Goal: Information Seeking & Learning: Find contact information

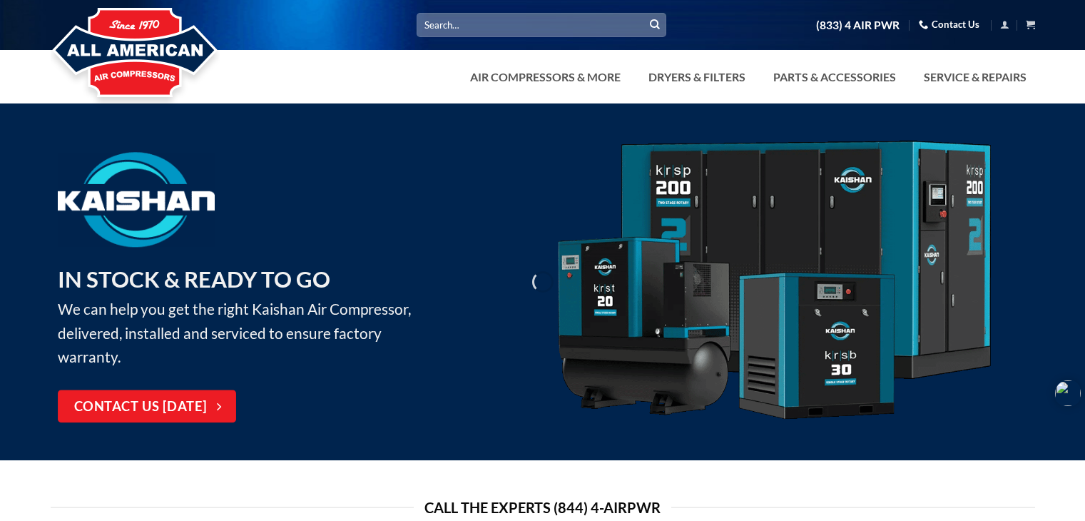
scroll to position [214, 0]
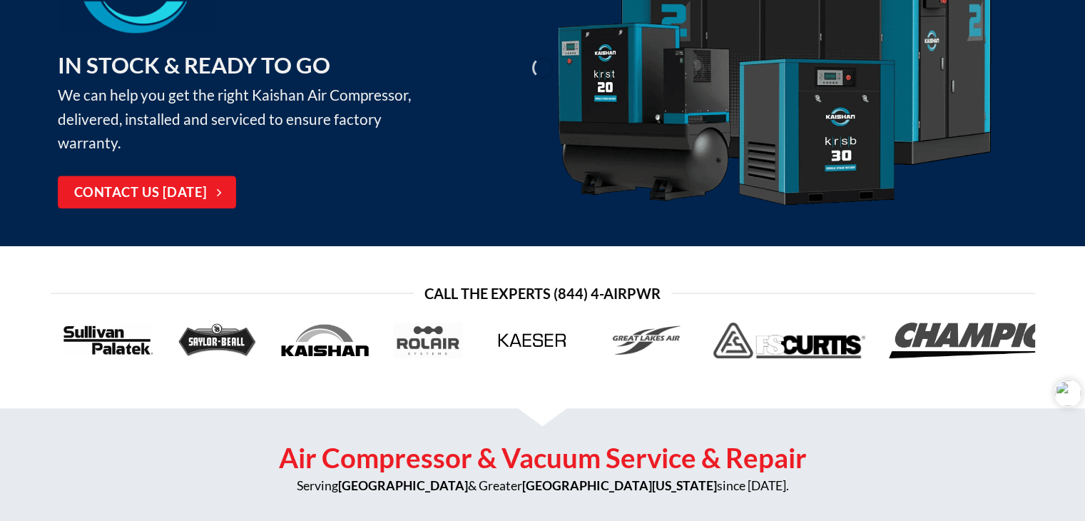
drag, startPoint x: 0, startPoint y: 0, endPoint x: 768, endPoint y: 272, distance: 814.6
click at [768, 272] on div at bounding box center [542, 325] width 1085 height 158
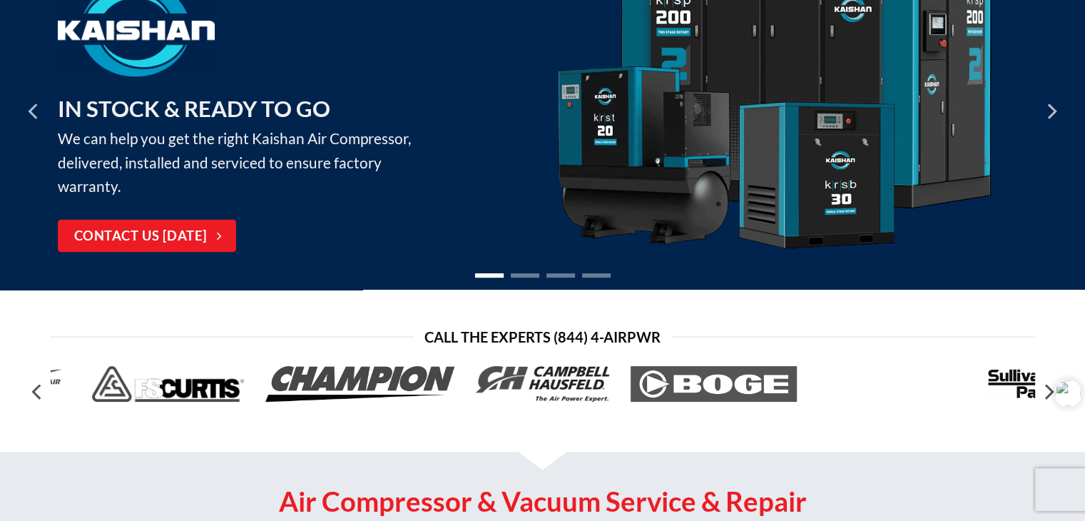
scroll to position [0, 0]
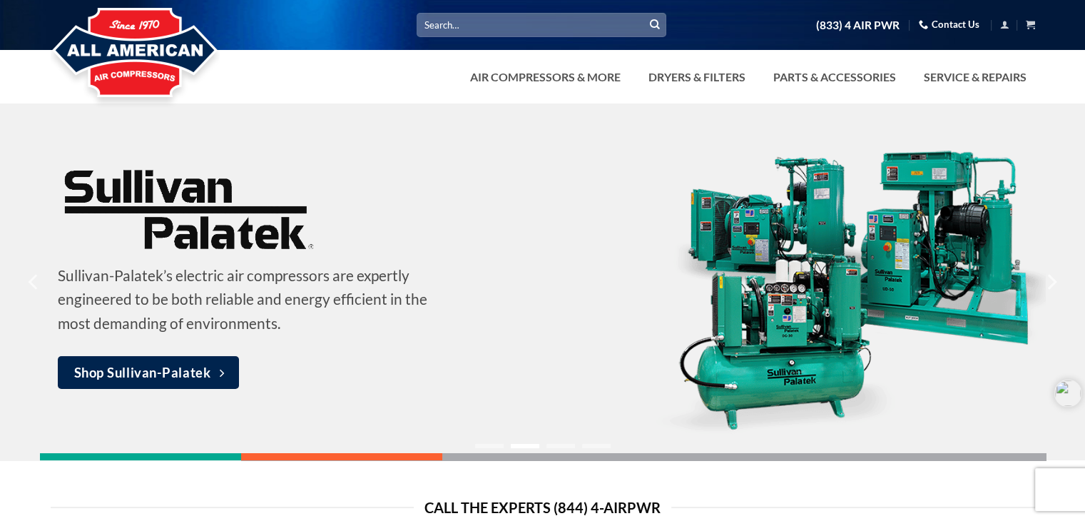
click at [956, 26] on link "Contact Us" at bounding box center [949, 25] width 61 height 22
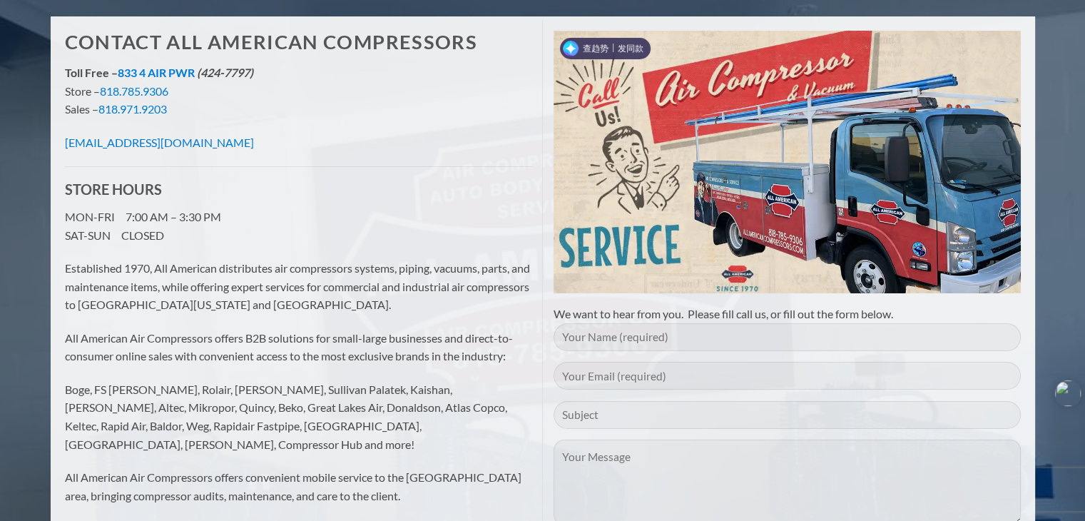
scroll to position [143, 0]
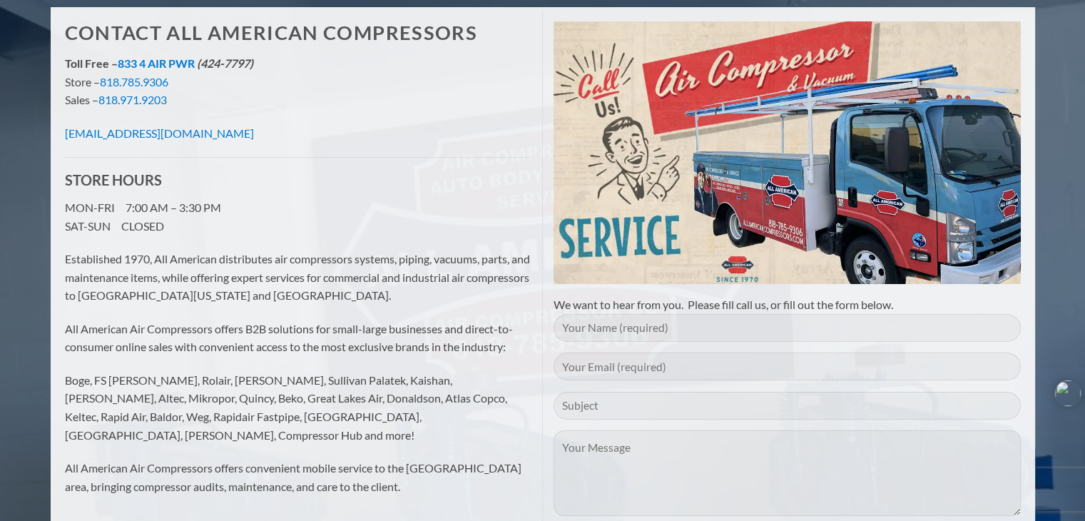
drag, startPoint x: 263, startPoint y: 137, endPoint x: 59, endPoint y: 132, distance: 204.9
click at [59, 132] on div "Contact All American Compressors Toll Free – 833 4 AIR PWR (424-7797) Store – 8…" at bounding box center [298, 266] width 489 height 510
copy link "[EMAIL_ADDRESS][DOMAIN_NAME]"
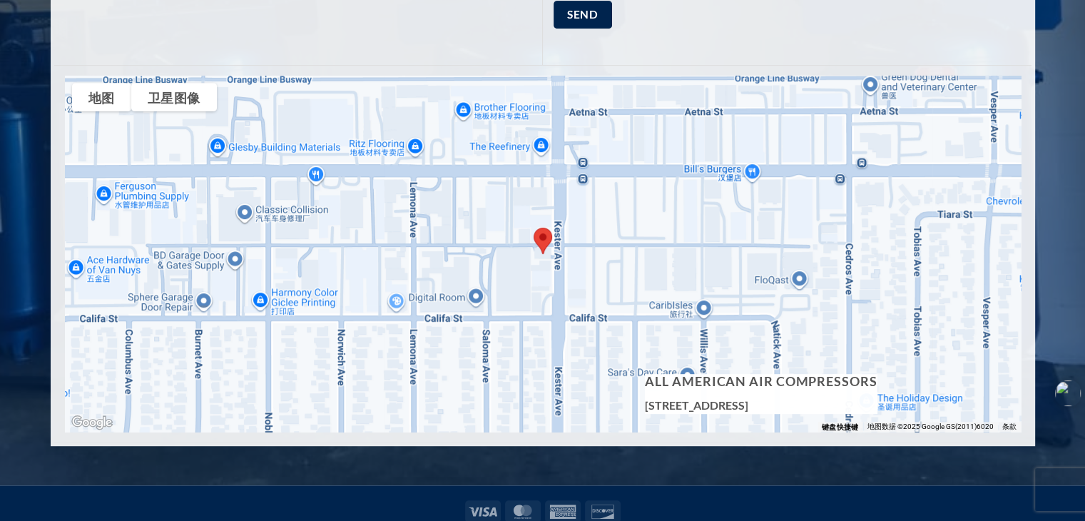
scroll to position [761, 0]
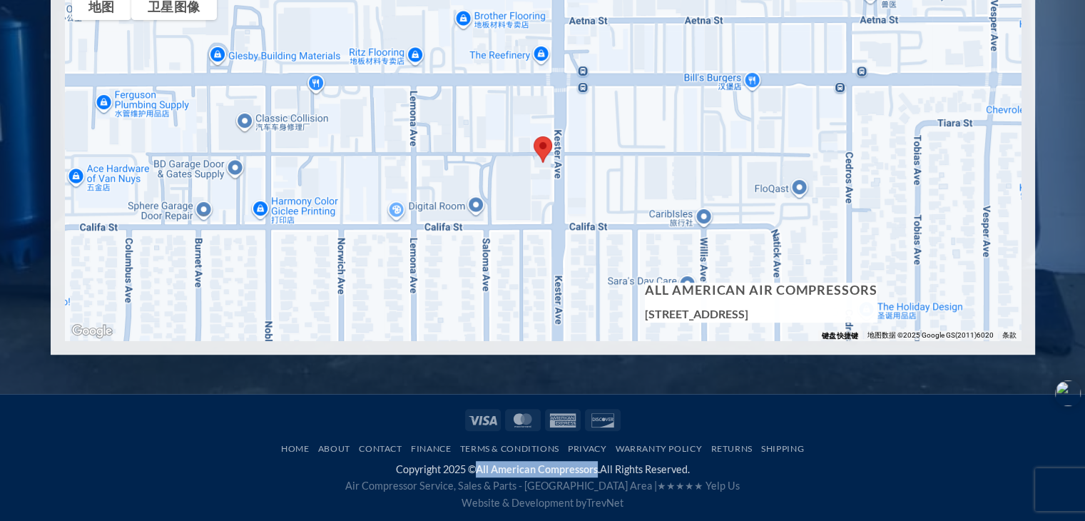
drag, startPoint x: 477, startPoint y: 469, endPoint x: 597, endPoint y: 469, distance: 119.9
click at [597, 469] on strong "All American Compressors." at bounding box center [538, 469] width 124 height 12
copy strong "All American Compressors"
